Goal: Information Seeking & Learning: Find contact information

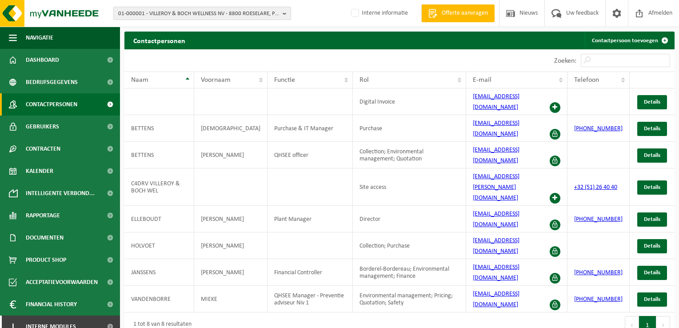
click at [180, 16] on span "01-000001 - VILLEROY & BOCH WELLNESS NV - 8800 ROESELARE, POPULIERSTRAAT 1" at bounding box center [198, 13] width 161 height 13
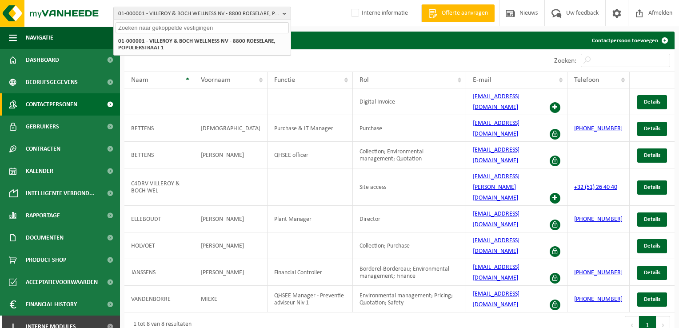
click at [156, 29] on input "text" at bounding box center [202, 27] width 173 height 11
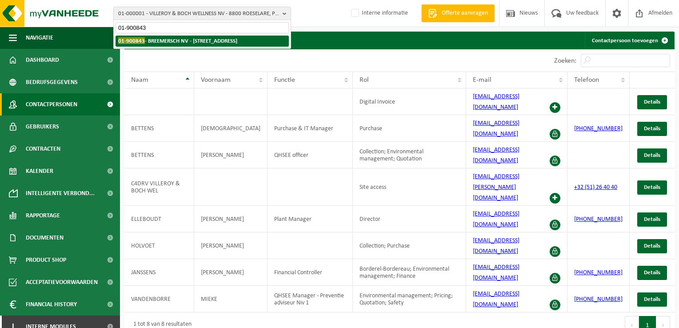
type input "01-900843"
click at [153, 39] on strong "01-900843 - BREEMERSCH NV - 8800 ROESELARE, ARDOOISESTEENWEG 305" at bounding box center [177, 40] width 119 height 7
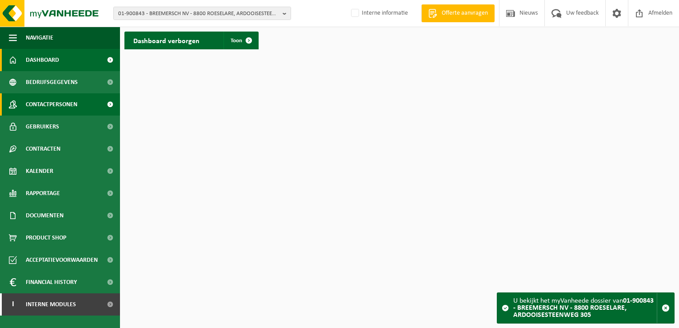
click at [75, 103] on span "Contactpersonen" at bounding box center [52, 104] width 52 height 22
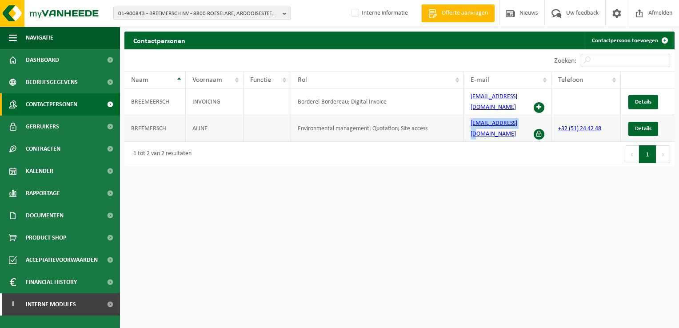
drag, startPoint x: 521, startPoint y: 120, endPoint x: 469, endPoint y: 120, distance: 52.5
click at [469, 120] on td "logistiek@phaz.be" at bounding box center [508, 128] width 88 height 27
drag, startPoint x: 514, startPoint y: 99, endPoint x: 456, endPoint y: 100, distance: 57.8
click at [456, 100] on tr "BREEMEERSCH INVOICING Borderel-Bordereau; Digital Invoice order@phaz.be Details" at bounding box center [399, 101] width 550 height 27
copy tr "order@phaz.be"
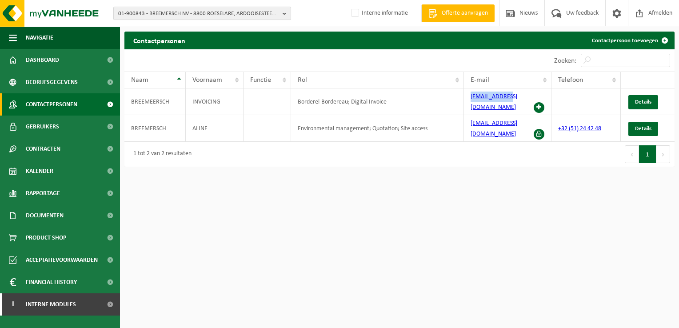
click at [137, 16] on span "01-900843 - BREEMERSCH NV - 8800 ROESELARE, ARDOOISESTEENWEG 305" at bounding box center [198, 13] width 161 height 13
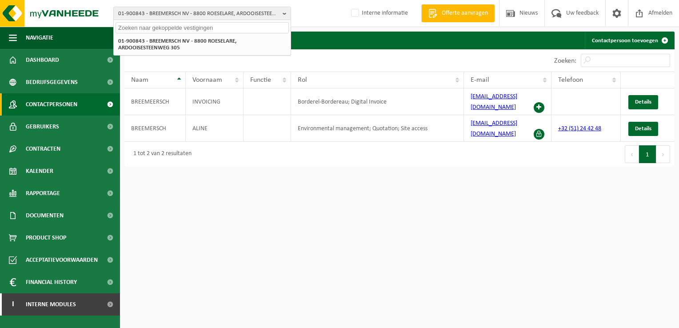
click at [139, 29] on input "text" at bounding box center [202, 27] width 173 height 11
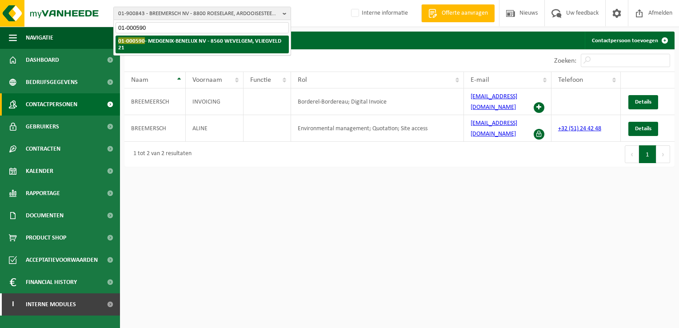
type input "01-000590"
click at [146, 44] on li "01-000590 - MEDGENIX-BENELUX NV - 8560 WEVELGEM, VLIEGVELD 21" at bounding box center [202, 45] width 173 height 18
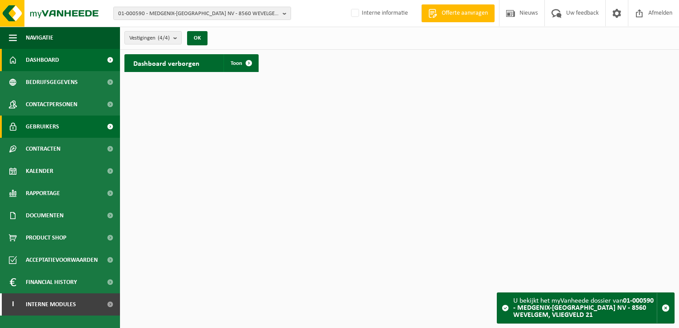
click at [66, 131] on link "Gebruikers" at bounding box center [60, 127] width 120 height 22
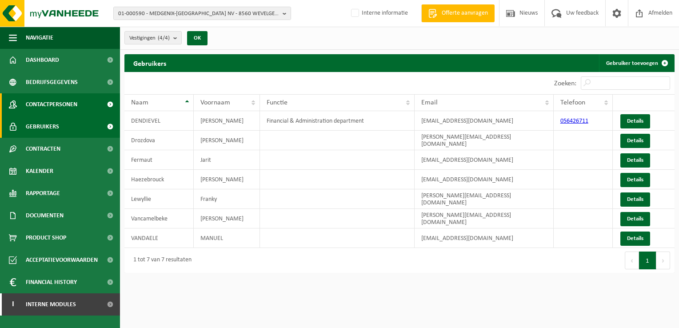
click at [59, 105] on span "Contactpersonen" at bounding box center [52, 104] width 52 height 22
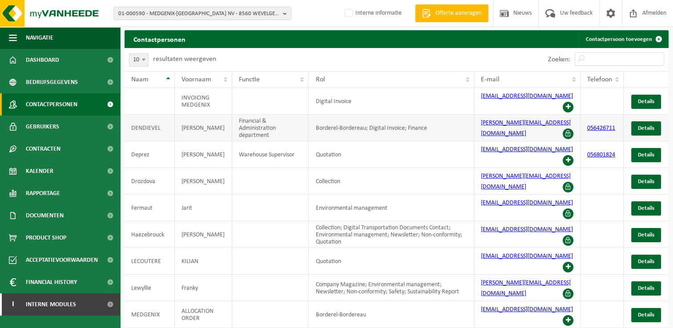
scroll to position [43, 0]
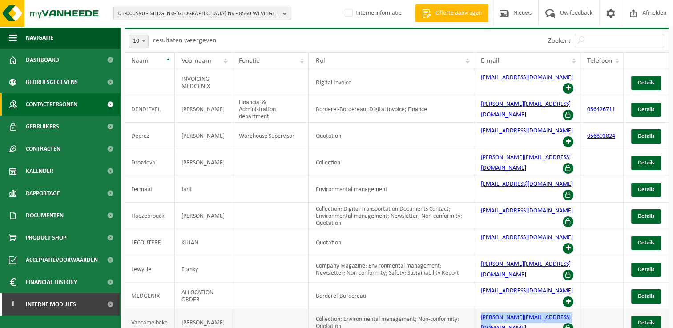
drag, startPoint x: 573, startPoint y: 283, endPoint x: 478, endPoint y: 287, distance: 94.8
click at [478, 309] on td "pieter.vancamelbeke@perrigo.com" at bounding box center [527, 322] width 106 height 27
copy link "pieter.vancamelbeke@perrigo.com"
click at [192, 14] on span "01-000590 - MEDGENIX-BENELUX NV - 8560 WEVELGEM, VLIEGVELD 21" at bounding box center [198, 13] width 161 height 13
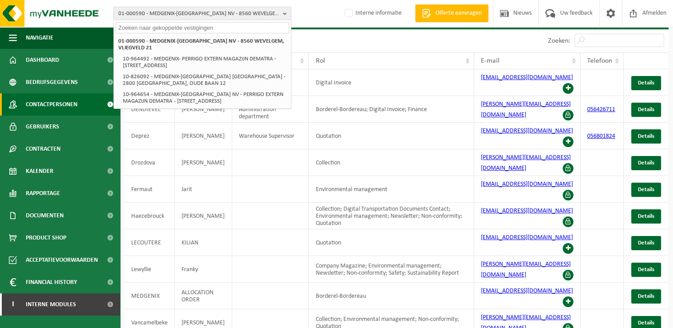
click at [171, 27] on input "text" at bounding box center [202, 27] width 173 height 11
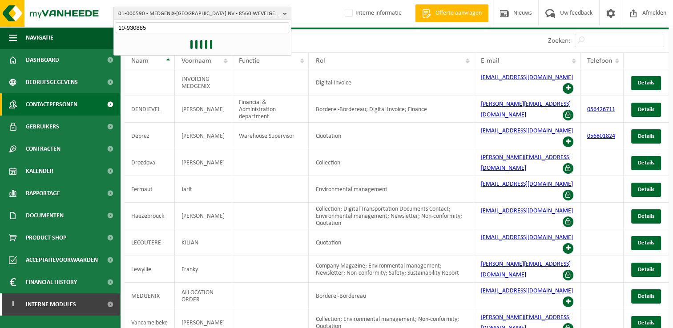
type input "10-930885"
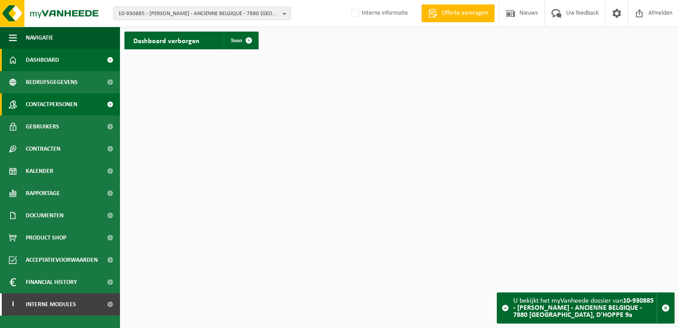
click at [41, 105] on span "Contactpersonen" at bounding box center [52, 104] width 52 height 22
